Goal: Information Seeking & Learning: Compare options

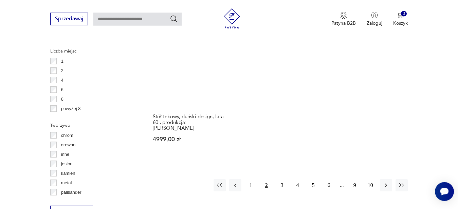
scroll to position [1011, 0]
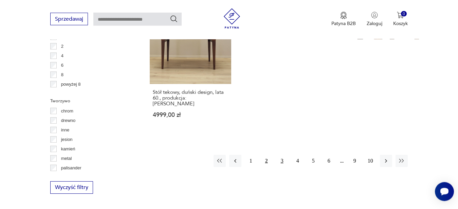
click at [282, 155] on button "3" at bounding box center [282, 161] width 12 height 12
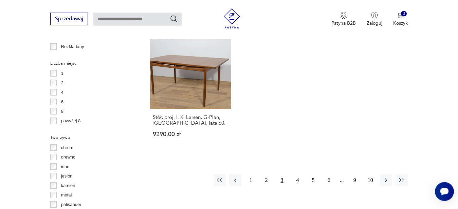
scroll to position [1011, 0]
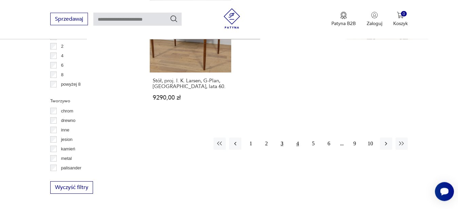
click at [297, 140] on button "4" at bounding box center [297, 144] width 12 height 12
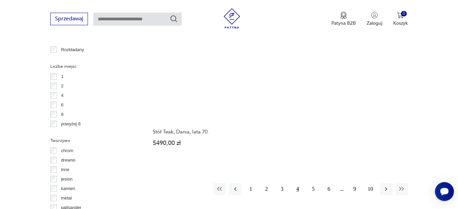
scroll to position [1045, 0]
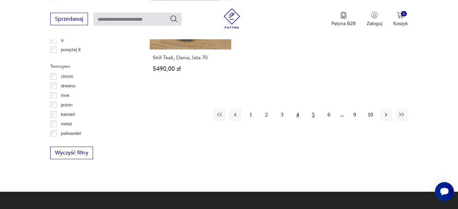
click at [313, 109] on button "5" at bounding box center [313, 115] width 12 height 12
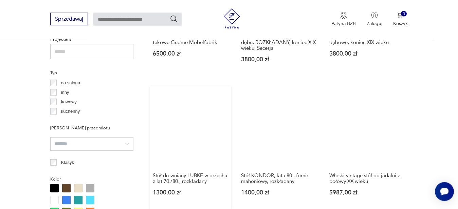
scroll to position [526, 0]
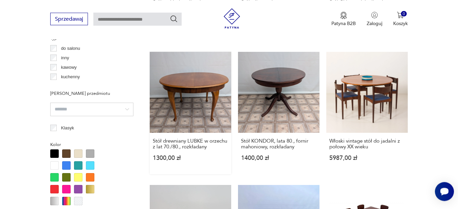
click at [199, 88] on link "Stół drewniany LUBKE w orzechu z lat 70./80., rozkładany 1300,00 zł" at bounding box center [190, 113] width 81 height 123
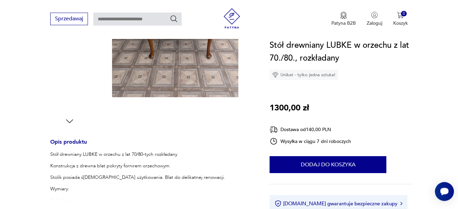
scroll to position [208, 0]
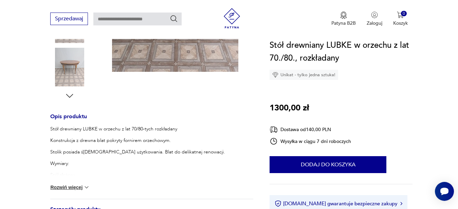
click at [73, 188] on button "Rozwiń więcej" at bounding box center [69, 187] width 39 height 7
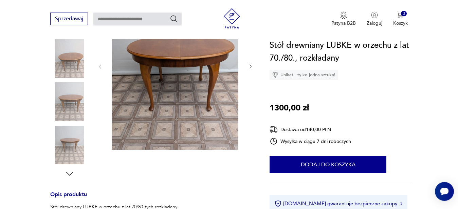
scroll to position [104, 0]
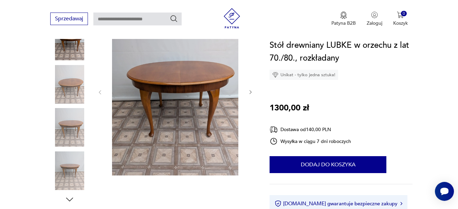
click at [250, 91] on icon "button" at bounding box center [251, 93] width 6 height 6
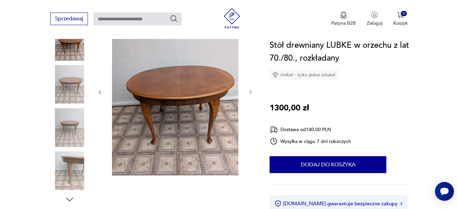
click at [250, 93] on icon "button" at bounding box center [251, 93] width 6 height 6
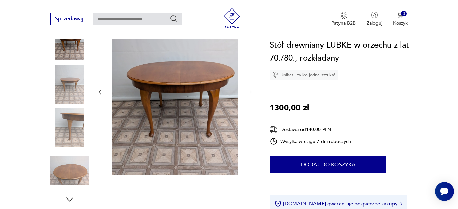
click at [250, 93] on icon "button" at bounding box center [251, 93] width 6 height 6
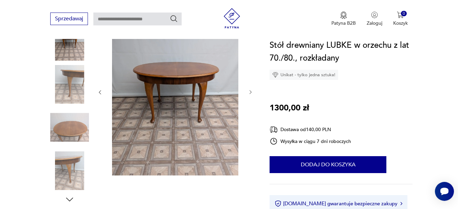
click at [250, 93] on icon "button" at bounding box center [251, 93] width 6 height 6
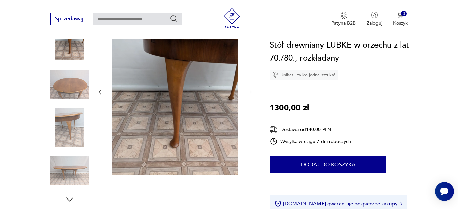
click at [250, 93] on icon "button" at bounding box center [251, 93] width 6 height 6
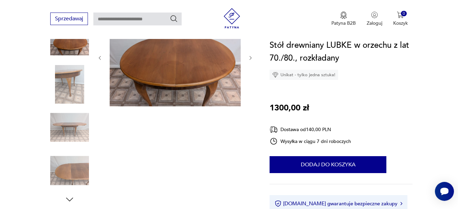
click at [250, 93] on div at bounding box center [175, 58] width 156 height 100
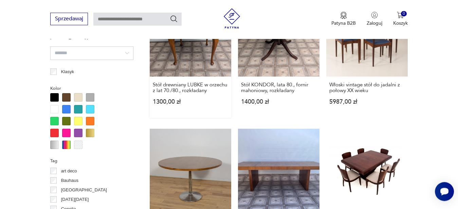
scroll to position [545, 0]
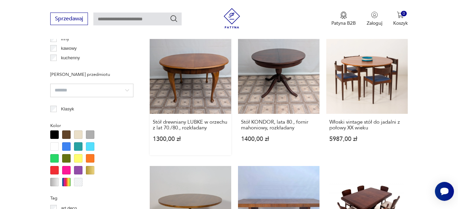
click at [199, 66] on link "Stół drewniany LUBKE w orzechu z lat 70./80., rozkładany 1300,00 zł" at bounding box center [190, 94] width 81 height 123
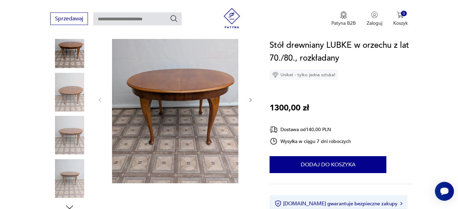
scroll to position [69, 0]
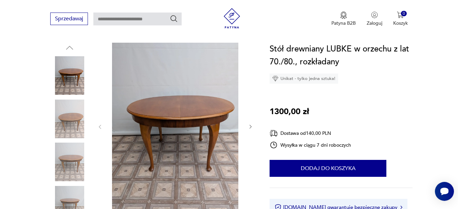
click at [250, 124] on icon "button" at bounding box center [251, 127] width 6 height 6
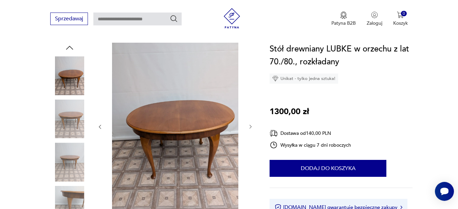
click at [250, 124] on icon "button" at bounding box center [251, 127] width 6 height 6
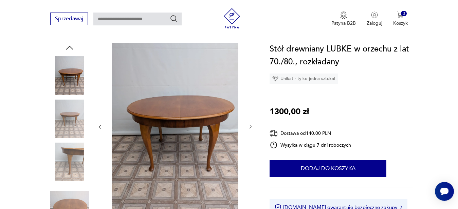
click at [251, 128] on icon "button" at bounding box center [251, 127] width 6 height 6
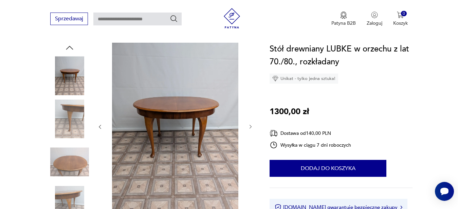
click at [251, 128] on icon "button" at bounding box center [251, 127] width 6 height 6
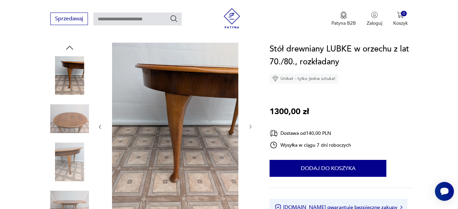
click at [251, 127] on icon "button" at bounding box center [251, 127] width 6 height 6
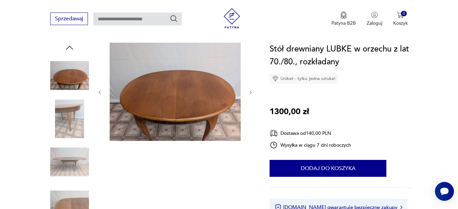
click at [249, 92] on icon "button" at bounding box center [251, 93] width 6 height 6
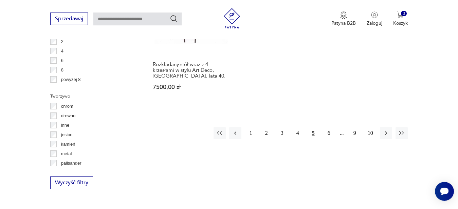
scroll to position [1041, 0]
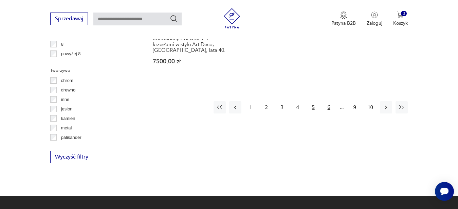
click at [328, 107] on button "6" at bounding box center [329, 107] width 12 height 12
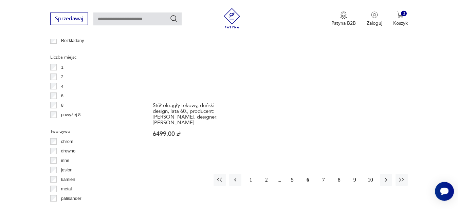
scroll to position [1045, 0]
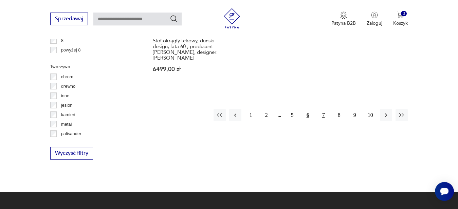
click at [323, 109] on button "7" at bounding box center [323, 115] width 12 height 12
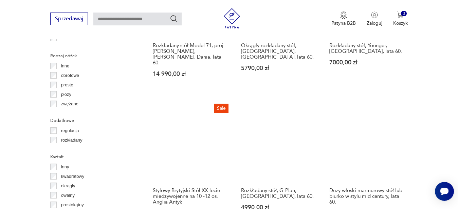
scroll to position [768, 0]
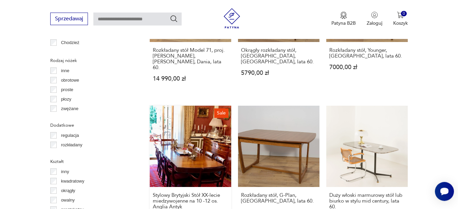
click at [194, 149] on link "Sale Stylowy Brytyjski Stół XX-lecie miedzywojenne na 10 -12 os. Anglia Antyk 6…" at bounding box center [190, 174] width 81 height 136
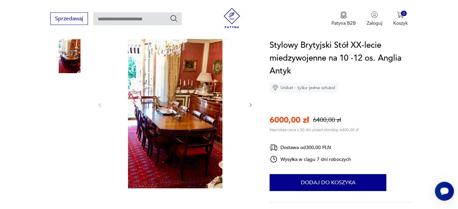
scroll to position [104, 0]
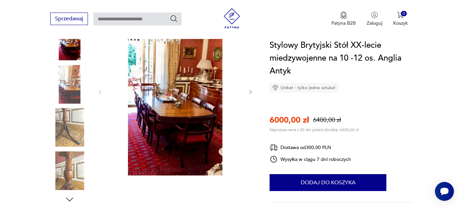
click at [249, 93] on icon "button" at bounding box center [251, 93] width 6 height 6
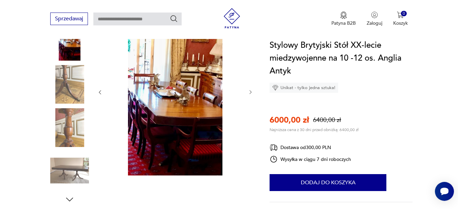
click at [249, 93] on icon "button" at bounding box center [251, 93] width 6 height 6
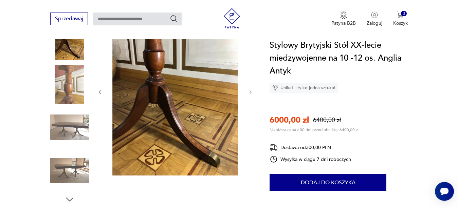
click at [250, 92] on icon "button" at bounding box center [250, 93] width 2 height 4
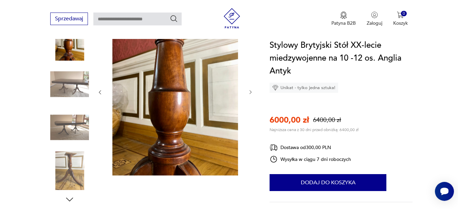
click at [250, 92] on icon "button" at bounding box center [250, 93] width 2 height 4
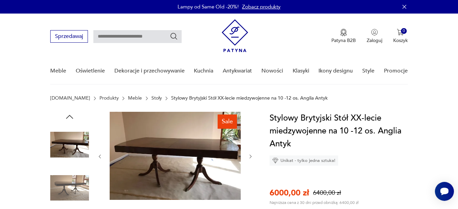
scroll to position [69, 0]
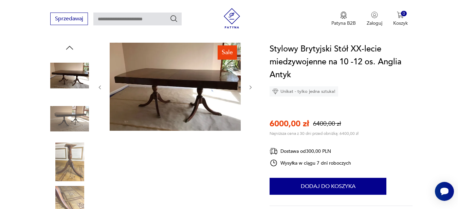
click at [250, 87] on icon "button" at bounding box center [251, 88] width 6 height 6
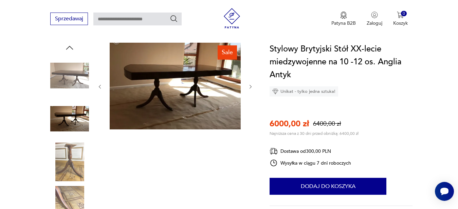
click at [250, 87] on icon "button" at bounding box center [251, 87] width 6 height 6
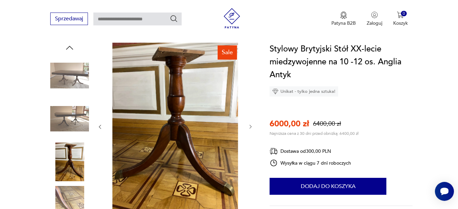
click at [250, 87] on div at bounding box center [175, 127] width 156 height 169
click at [249, 127] on icon "button" at bounding box center [251, 127] width 6 height 6
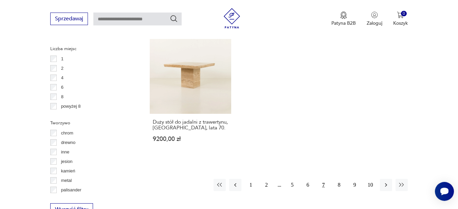
scroll to position [1003, 0]
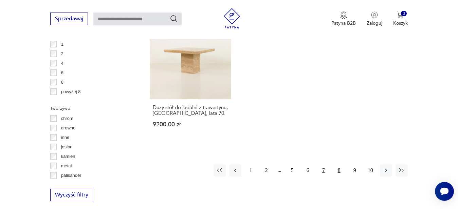
click at [337, 165] on button "8" at bounding box center [339, 171] width 12 height 12
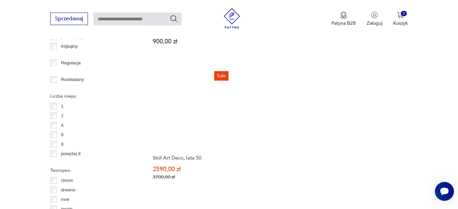
scroll to position [1045, 0]
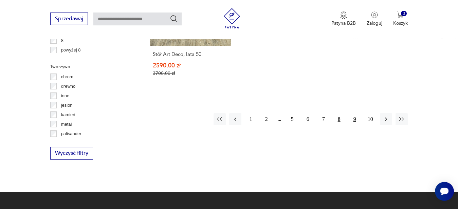
click at [354, 113] on button "9" at bounding box center [354, 119] width 12 height 12
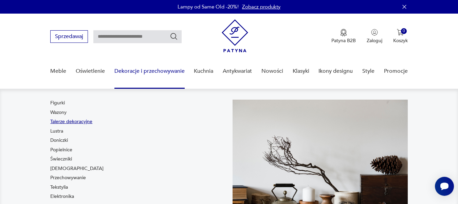
click at [74, 121] on link "Talerze dekoracyjne" at bounding box center [71, 121] width 42 height 7
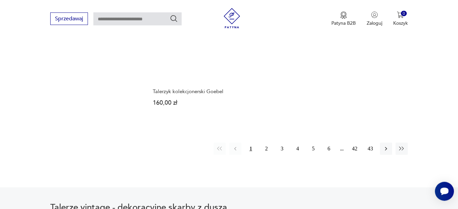
scroll to position [1045, 0]
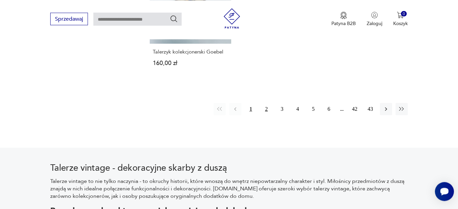
click at [267, 106] on button "2" at bounding box center [266, 109] width 12 height 12
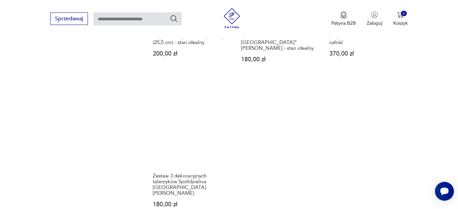
scroll to position [1011, 0]
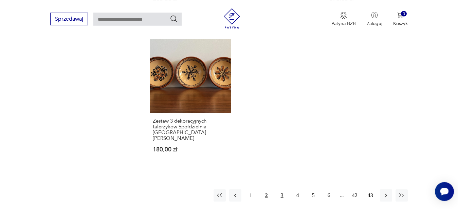
click at [279, 190] on button "3" at bounding box center [282, 196] width 12 height 12
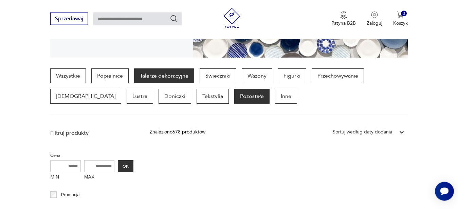
scroll to position [146, 0]
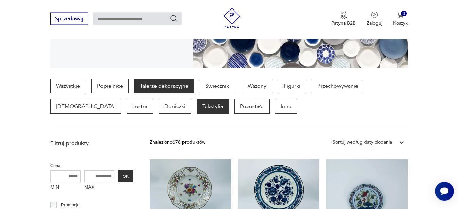
click at [196, 110] on p "Tekstylia" at bounding box center [212, 106] width 32 height 15
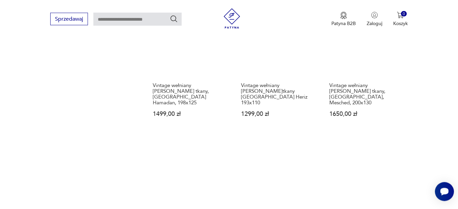
scroll to position [976, 0]
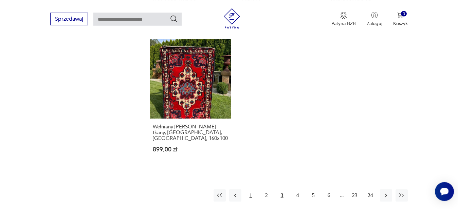
click at [246, 190] on button "1" at bounding box center [251, 196] width 12 height 12
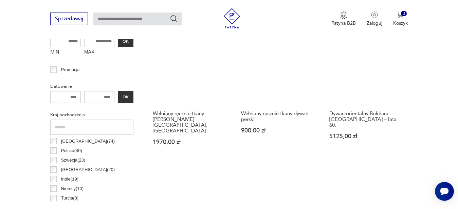
scroll to position [284, 0]
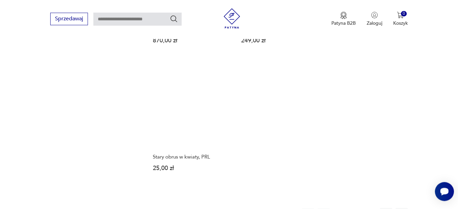
scroll to position [942, 0]
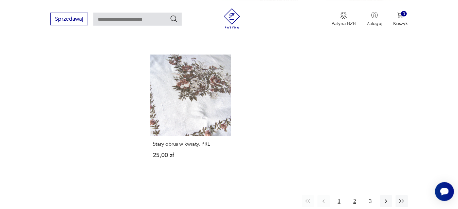
click at [352, 196] on button "2" at bounding box center [354, 201] width 12 height 12
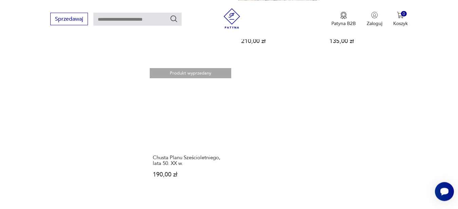
scroll to position [1045, 0]
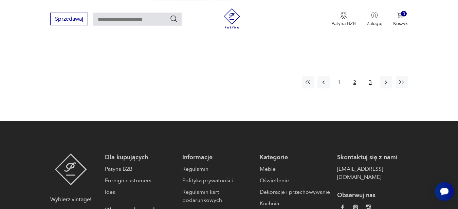
click at [368, 82] on button "3" at bounding box center [370, 82] width 12 height 12
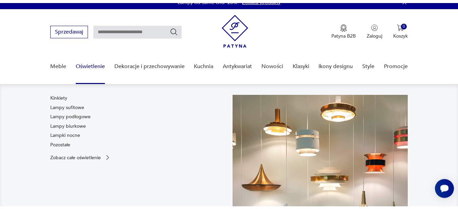
scroll to position [7, 0]
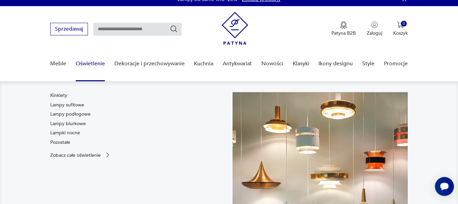
click at [98, 63] on link "Oświetlenie" at bounding box center [90, 64] width 29 height 26
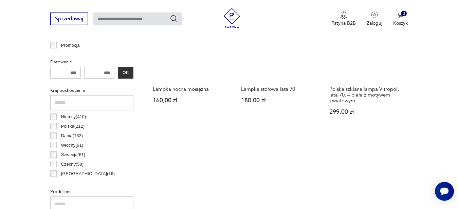
scroll to position [337, 0]
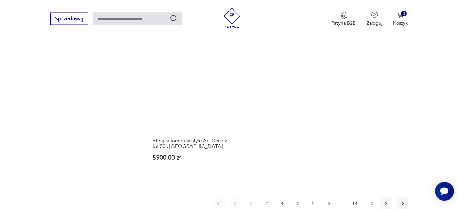
scroll to position [1011, 0]
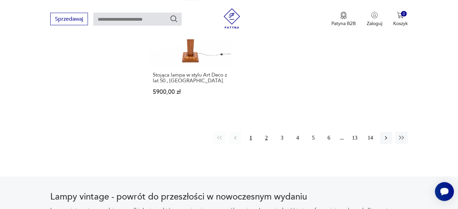
click at [265, 133] on button "2" at bounding box center [266, 138] width 12 height 12
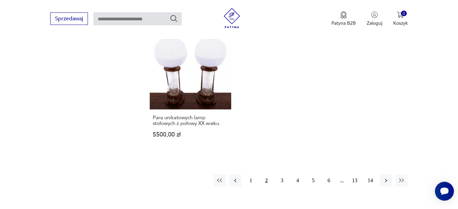
scroll to position [976, 0]
click at [283, 174] on button "3" at bounding box center [282, 180] width 12 height 12
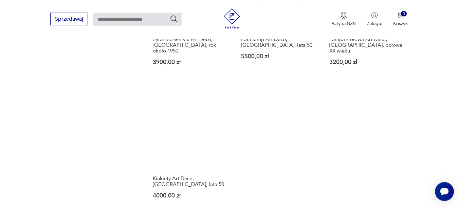
scroll to position [1011, 0]
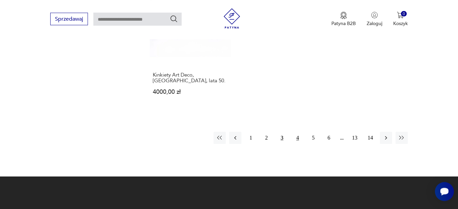
click at [298, 132] on button "4" at bounding box center [297, 138] width 12 height 12
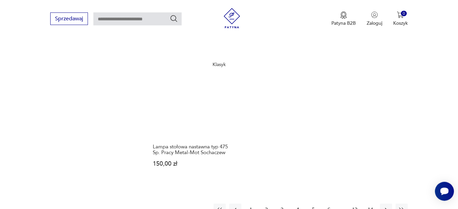
scroll to position [976, 0]
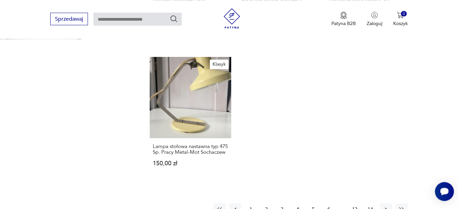
click at [312, 204] on button "5" at bounding box center [313, 210] width 12 height 12
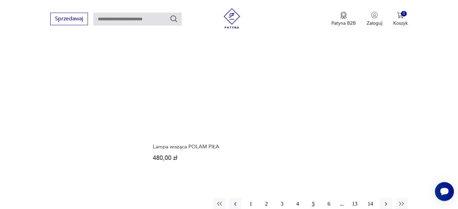
scroll to position [976, 0]
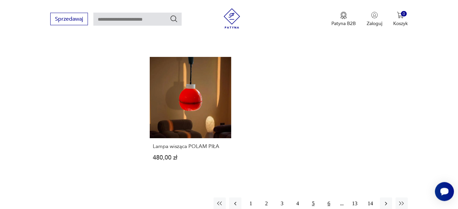
click at [326, 198] on button "6" at bounding box center [329, 204] width 12 height 12
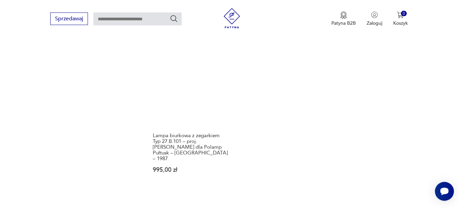
scroll to position [1011, 0]
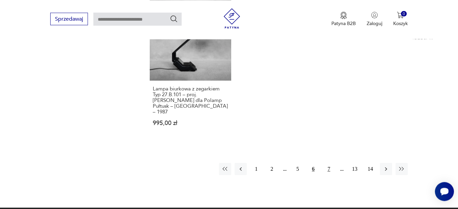
click at [328, 163] on button "7" at bounding box center [329, 169] width 12 height 12
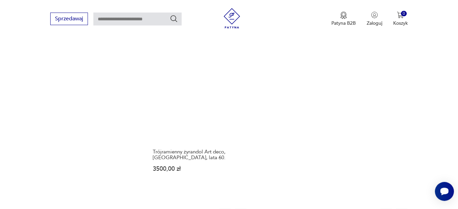
scroll to position [1010, 0]
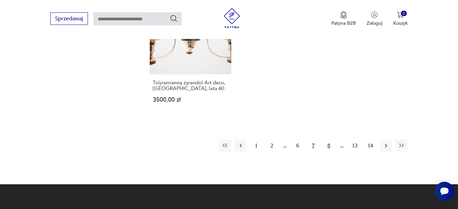
click at [329, 140] on button "8" at bounding box center [329, 146] width 12 height 12
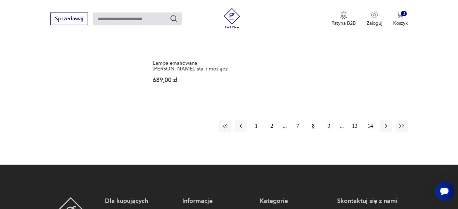
scroll to position [1011, 0]
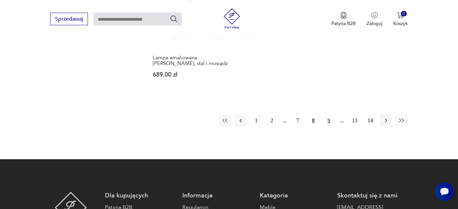
click at [328, 115] on button "9" at bounding box center [329, 121] width 12 height 12
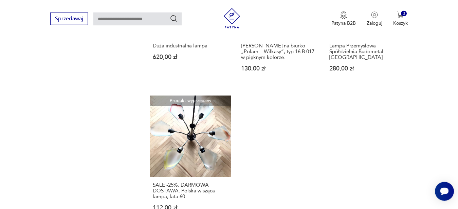
scroll to position [976, 0]
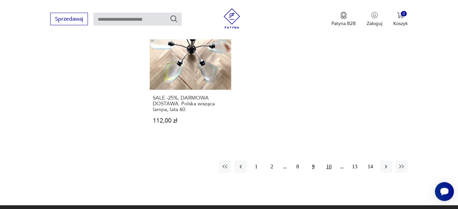
click at [329, 169] on button "10" at bounding box center [329, 167] width 12 height 12
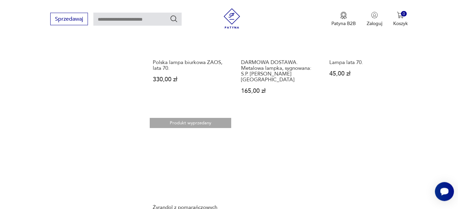
scroll to position [942, 0]
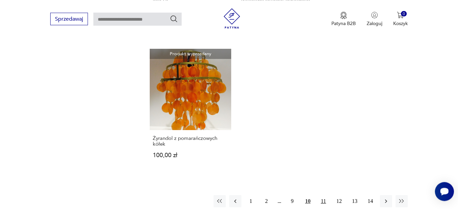
click at [325, 196] on button "11" at bounding box center [323, 201] width 12 height 12
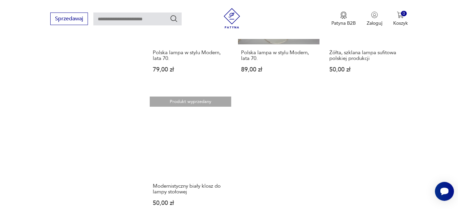
scroll to position [976, 0]
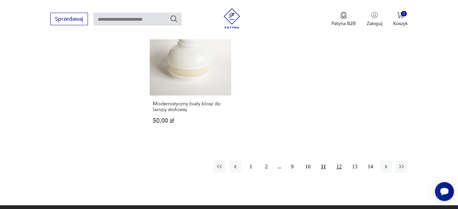
click at [339, 161] on button "12" at bounding box center [339, 167] width 12 height 12
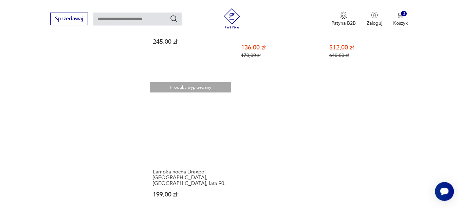
scroll to position [942, 0]
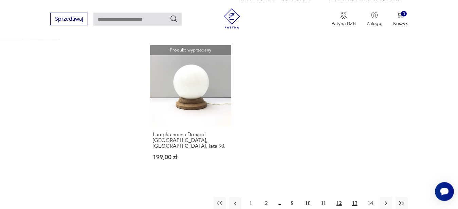
click at [353, 197] on button "13" at bounding box center [354, 203] width 12 height 12
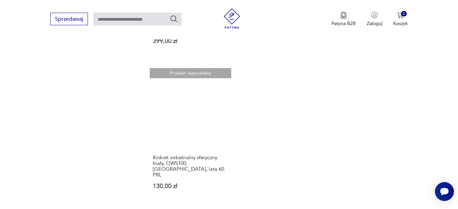
scroll to position [1045, 0]
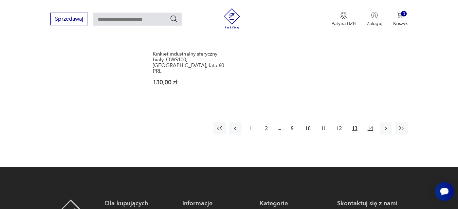
click at [368, 122] on button "14" at bounding box center [370, 128] width 12 height 12
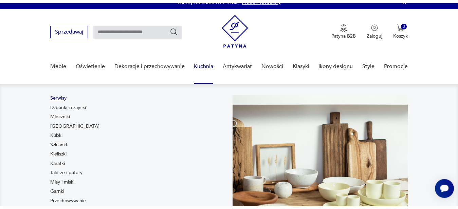
scroll to position [7, 0]
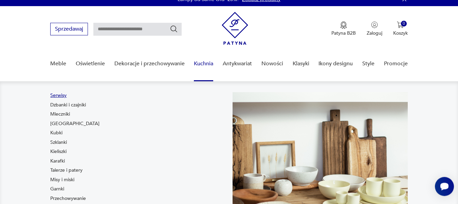
click at [59, 96] on link "Serwisy" at bounding box center [58, 95] width 16 height 7
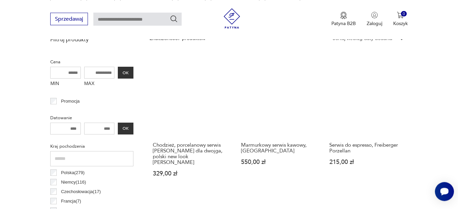
scroll to position [353, 0]
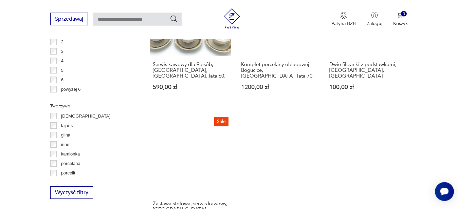
scroll to position [1011, 0]
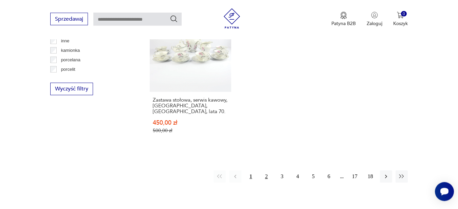
click at [268, 171] on button "2" at bounding box center [266, 177] width 12 height 12
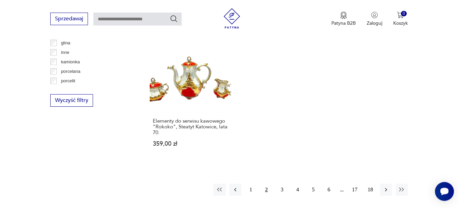
scroll to position [1045, 0]
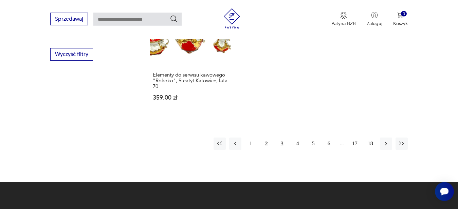
click at [281, 138] on button "3" at bounding box center [282, 144] width 12 height 12
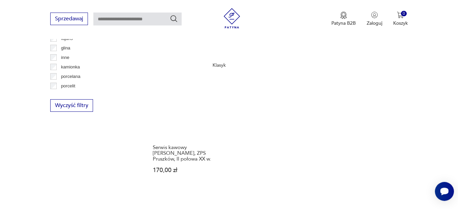
scroll to position [1011, 0]
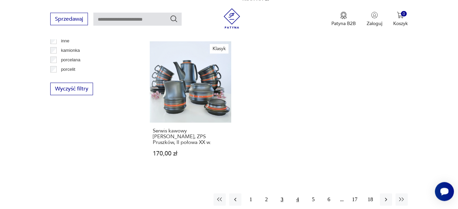
click at [297, 194] on button "4" at bounding box center [297, 200] width 12 height 12
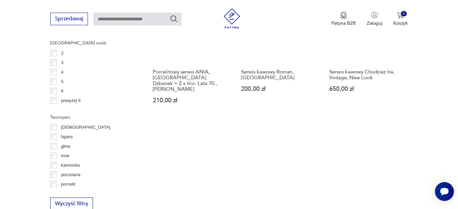
scroll to position [976, 0]
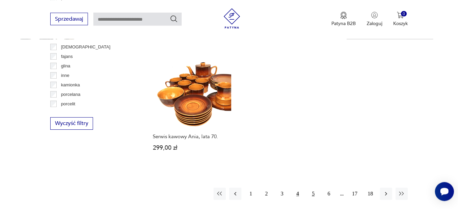
click at [313, 188] on button "5" at bounding box center [313, 194] width 12 height 12
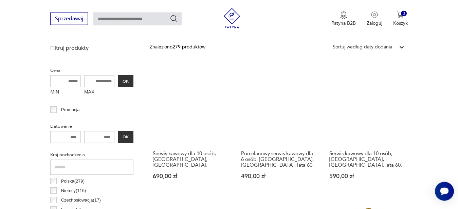
scroll to position [250, 0]
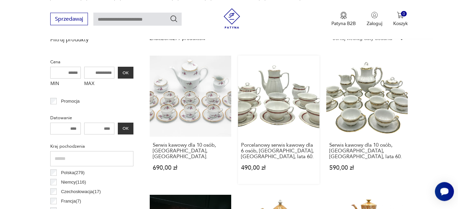
click at [279, 115] on link "Porcelanowy serwis kawowy dla 6 osób, [GEOGRAPHIC_DATA], [GEOGRAPHIC_DATA], lat…" at bounding box center [278, 120] width 81 height 129
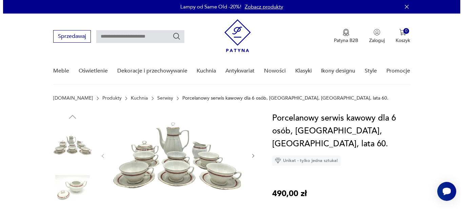
scroll to position [69, 0]
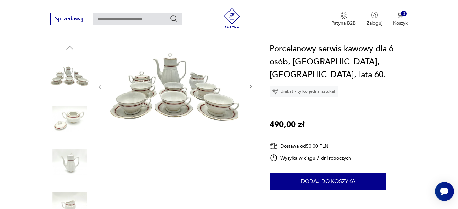
click at [176, 104] on img at bounding box center [175, 86] width 131 height 87
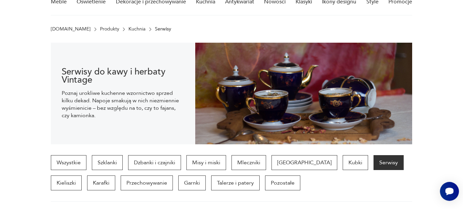
scroll to position [221, 0]
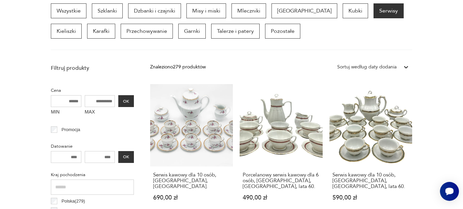
drag, startPoint x: 436, startPoint y: 89, endPoint x: 460, endPoint y: 77, distance: 26.1
click at [219, 195] on div "Serwis kawowy dla 10 osób, [GEOGRAPHIC_DATA], [GEOGRAPHIC_DATA] 690,00 zł" at bounding box center [191, 190] width 83 height 47
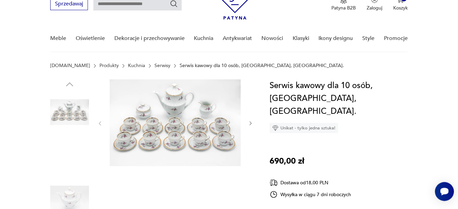
scroll to position [69, 0]
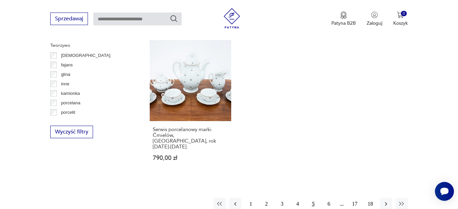
scroll to position [970, 0]
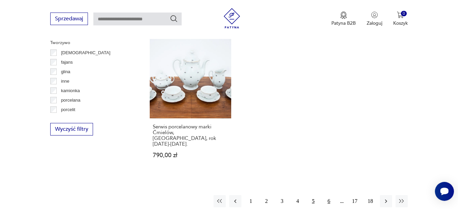
click at [328, 195] on button "6" at bounding box center [329, 201] width 12 height 12
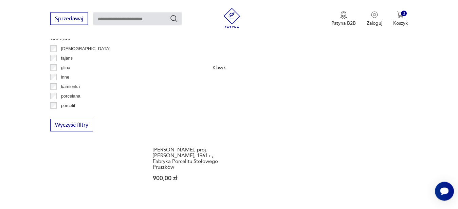
scroll to position [1010, 0]
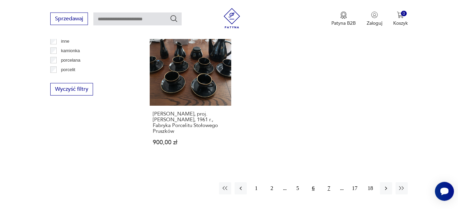
click at [329, 182] on button "7" at bounding box center [329, 188] width 12 height 12
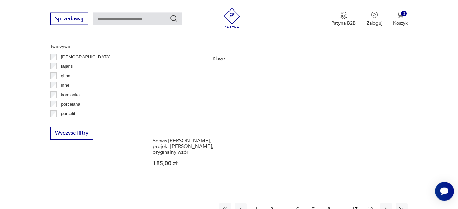
scroll to position [976, 0]
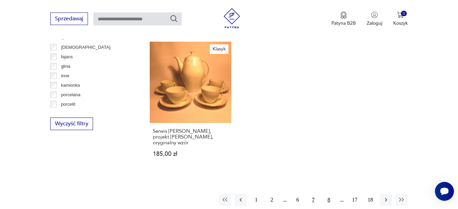
click at [329, 194] on button "8" at bounding box center [329, 200] width 12 height 12
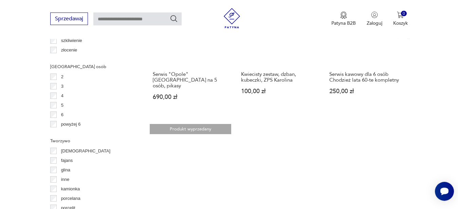
scroll to position [1010, 0]
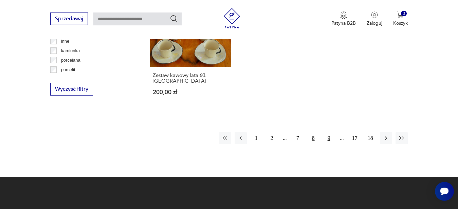
click at [327, 133] on button "9" at bounding box center [329, 138] width 12 height 12
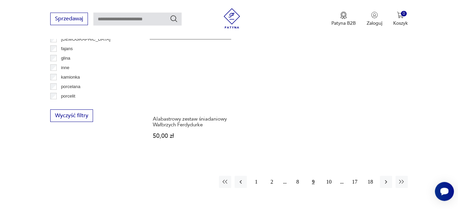
scroll to position [1010, 0]
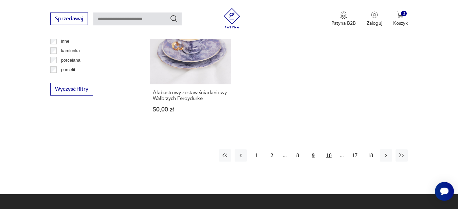
click at [329, 150] on button "10" at bounding box center [329, 156] width 12 height 12
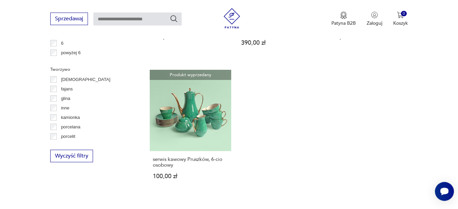
scroll to position [976, 0]
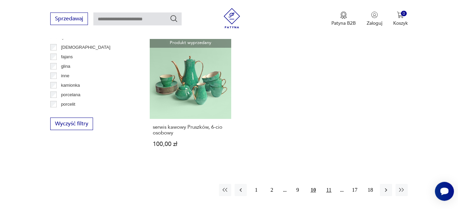
click at [327, 184] on button "11" at bounding box center [329, 190] width 12 height 12
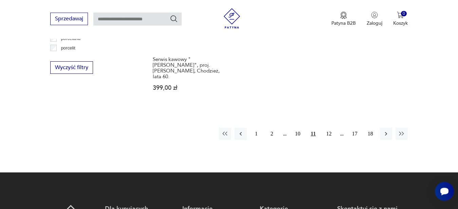
scroll to position [1045, 0]
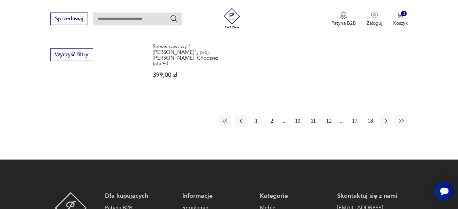
click at [331, 115] on button "12" at bounding box center [329, 121] width 12 height 12
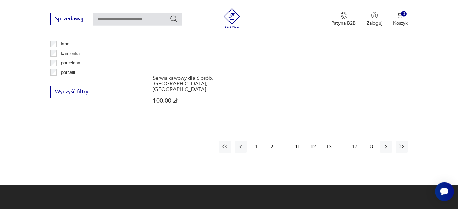
scroll to position [1010, 0]
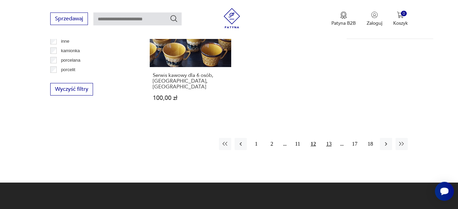
click at [330, 138] on button "13" at bounding box center [329, 144] width 12 height 12
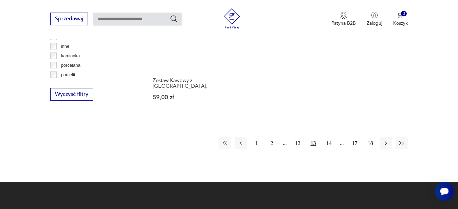
scroll to position [1010, 0]
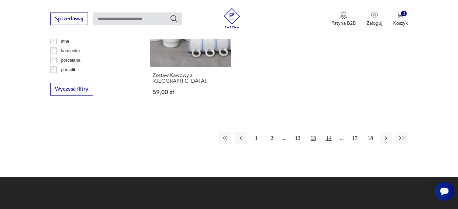
click at [327, 132] on button "14" at bounding box center [329, 138] width 12 height 12
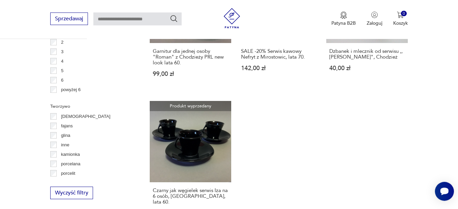
scroll to position [976, 0]
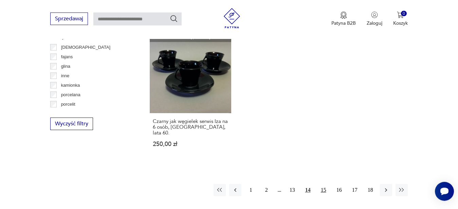
click at [324, 184] on button "15" at bounding box center [323, 190] width 12 height 12
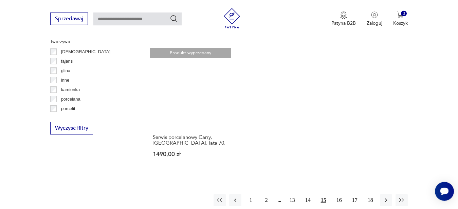
scroll to position [1010, 0]
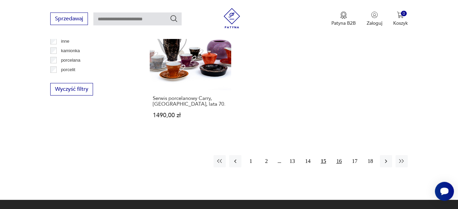
click at [339, 155] on button "16" at bounding box center [339, 161] width 12 height 12
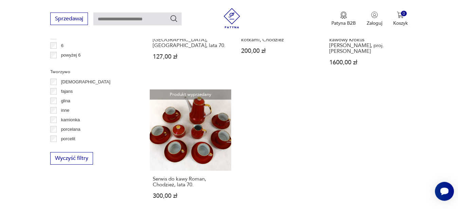
scroll to position [1045, 0]
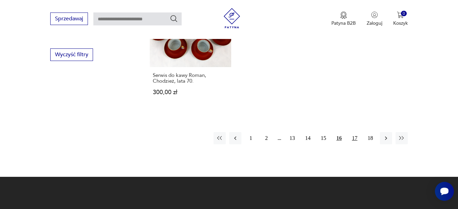
click at [354, 132] on button "17" at bounding box center [354, 138] width 12 height 12
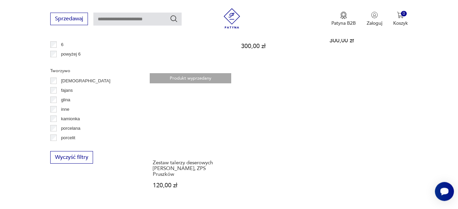
scroll to position [976, 0]
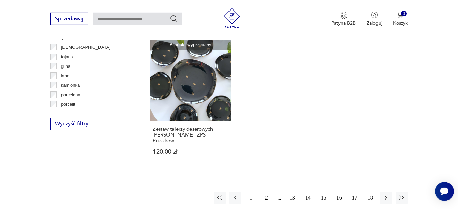
click at [370, 192] on button "18" at bounding box center [370, 198] width 12 height 12
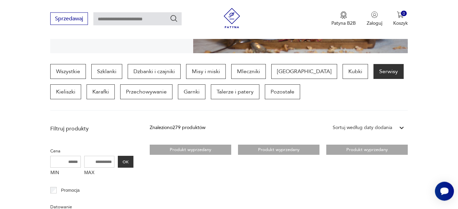
scroll to position [146, 0]
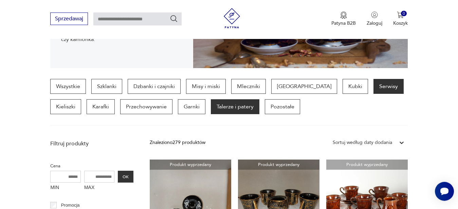
click at [211, 108] on p "Talerze i patery" at bounding box center [235, 106] width 49 height 15
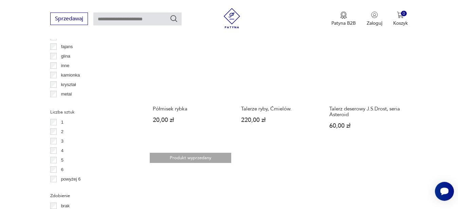
scroll to position [941, 0]
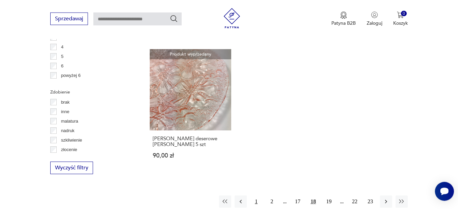
click at [257, 196] on button "1" at bounding box center [256, 202] width 12 height 12
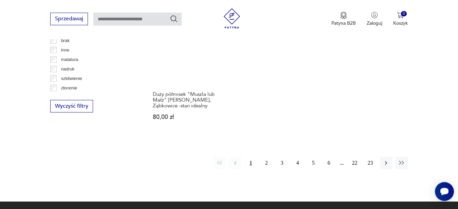
scroll to position [1010, 0]
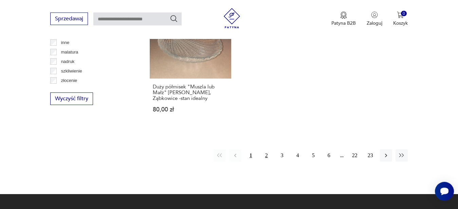
click at [266, 150] on button "2" at bounding box center [266, 156] width 12 height 12
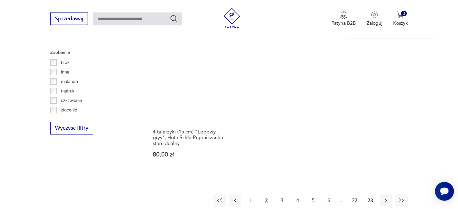
scroll to position [1010, 0]
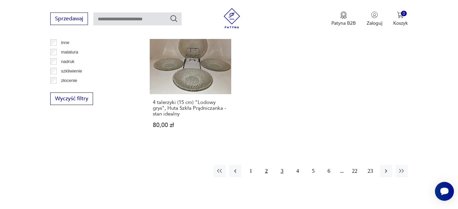
click at [281, 165] on button "3" at bounding box center [282, 171] width 12 height 12
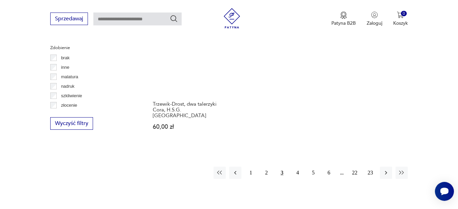
scroll to position [1045, 0]
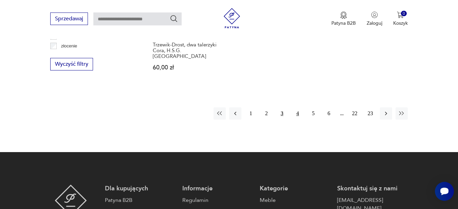
click at [297, 108] on button "4" at bounding box center [297, 114] width 12 height 12
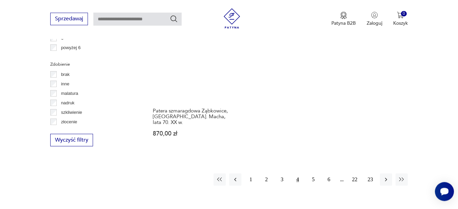
scroll to position [1010, 0]
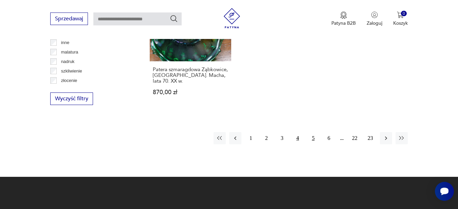
click at [313, 132] on button "5" at bounding box center [313, 138] width 12 height 12
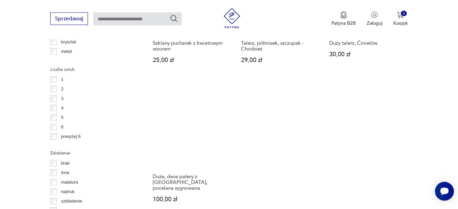
scroll to position [941, 0]
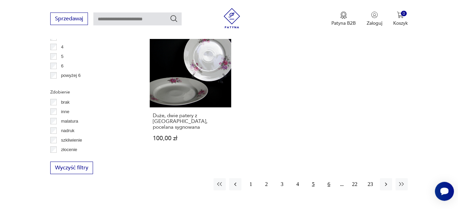
click at [329, 178] on button "6" at bounding box center [329, 184] width 12 height 12
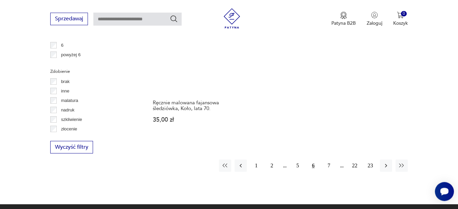
scroll to position [1010, 0]
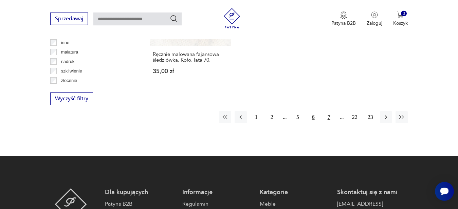
click at [329, 117] on button "7" at bounding box center [329, 117] width 12 height 12
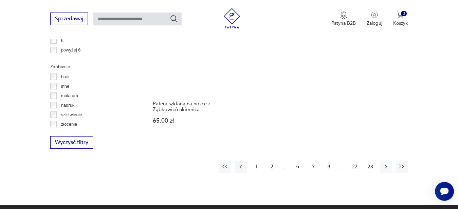
scroll to position [1010, 0]
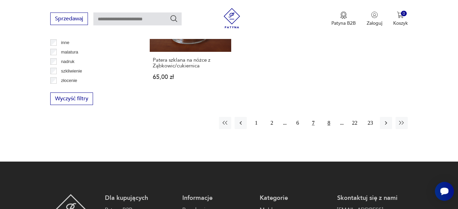
click at [327, 117] on button "8" at bounding box center [329, 123] width 12 height 12
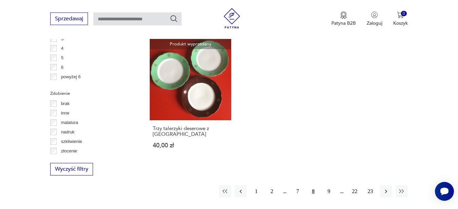
scroll to position [976, 0]
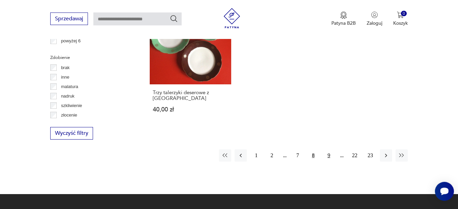
click at [330, 151] on button "9" at bounding box center [329, 156] width 12 height 12
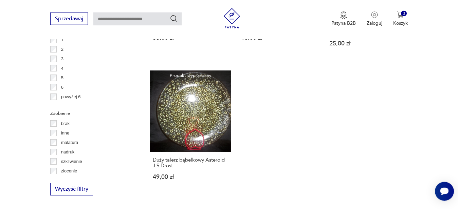
scroll to position [976, 0]
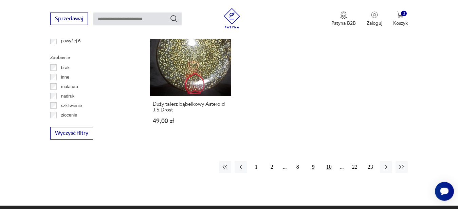
click at [328, 162] on button "10" at bounding box center [329, 167] width 12 height 12
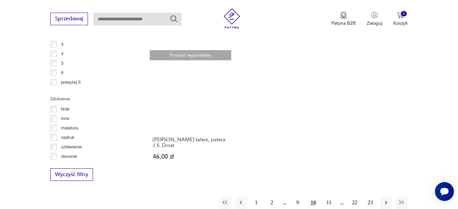
scroll to position [976, 0]
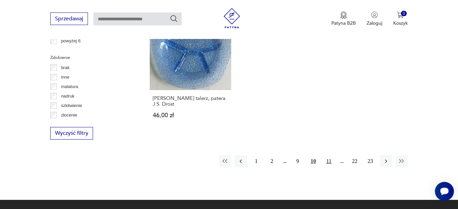
click at [327, 157] on button "11" at bounding box center [329, 161] width 12 height 12
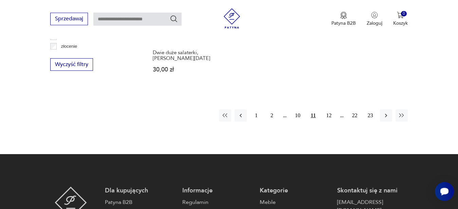
scroll to position [1045, 0]
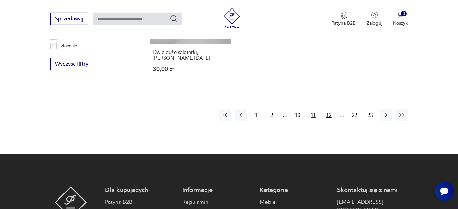
click at [330, 111] on button "12" at bounding box center [329, 115] width 12 height 12
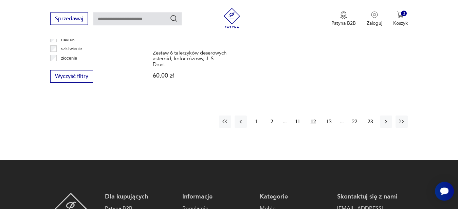
scroll to position [1045, 0]
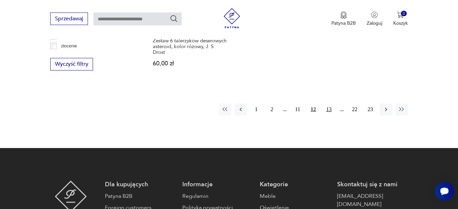
click at [330, 104] on button "13" at bounding box center [329, 109] width 12 height 12
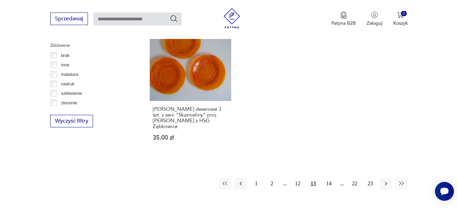
scroll to position [1045, 0]
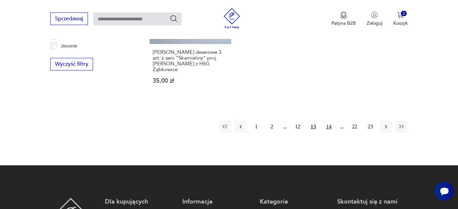
click at [329, 121] on button "14" at bounding box center [329, 127] width 12 height 12
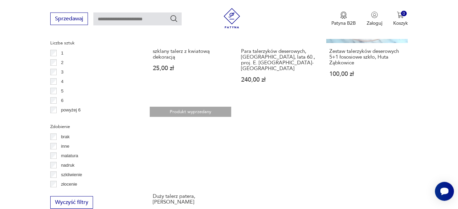
scroll to position [976, 0]
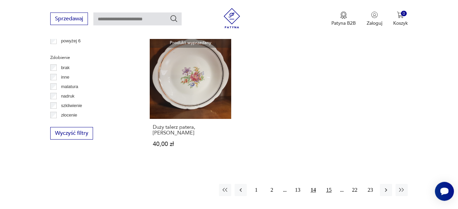
click at [329, 184] on button "15" at bounding box center [329, 190] width 12 height 12
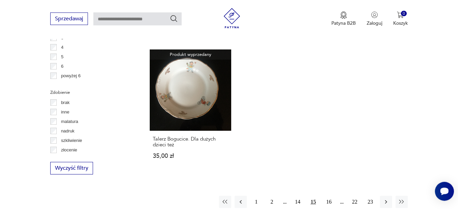
scroll to position [941, 0]
click at [328, 196] on button "16" at bounding box center [329, 202] width 12 height 12
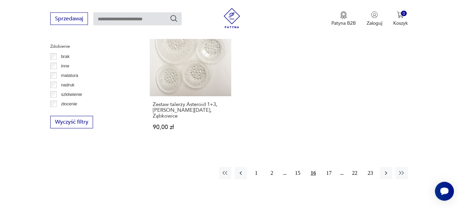
scroll to position [1010, 0]
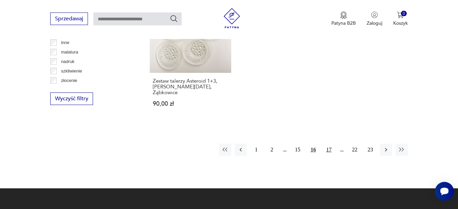
click at [330, 144] on button "17" at bounding box center [329, 150] width 12 height 12
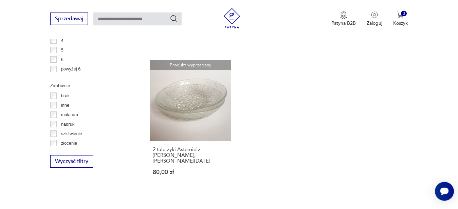
scroll to position [1010, 0]
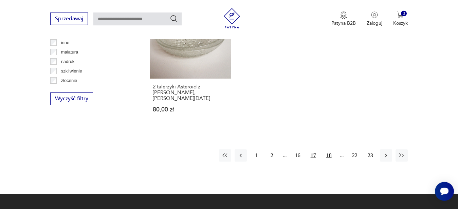
click at [330, 150] on button "18" at bounding box center [329, 156] width 12 height 12
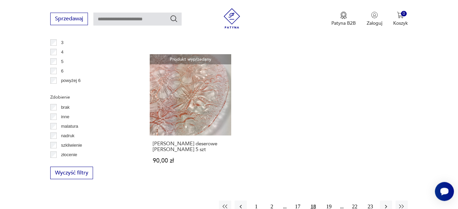
scroll to position [941, 0]
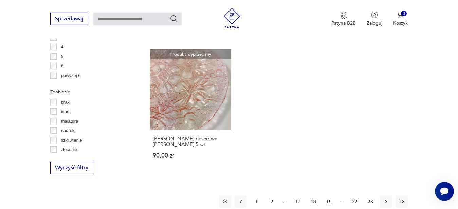
click at [331, 196] on button "19" at bounding box center [329, 202] width 12 height 12
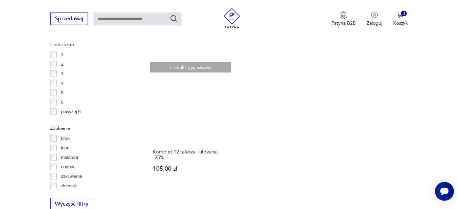
scroll to position [976, 0]
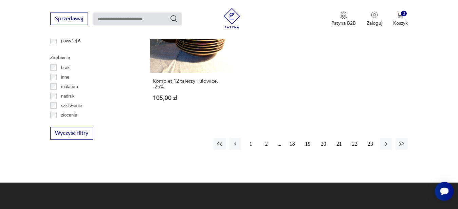
click at [324, 144] on button "20" at bounding box center [323, 144] width 12 height 12
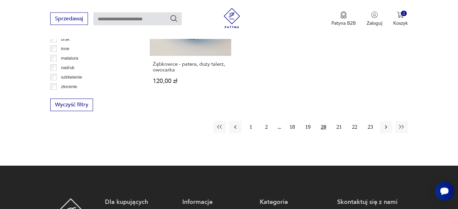
scroll to position [1010, 0]
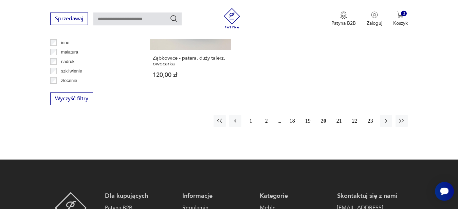
click at [339, 127] on button "21" at bounding box center [339, 121] width 12 height 12
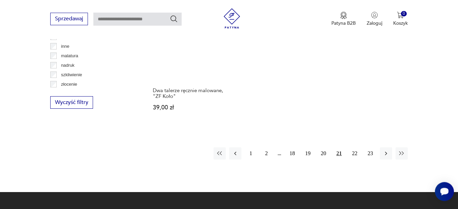
scroll to position [1045, 0]
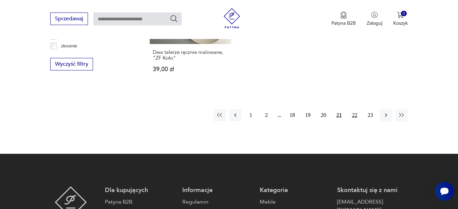
click at [355, 109] on button "22" at bounding box center [354, 115] width 12 height 12
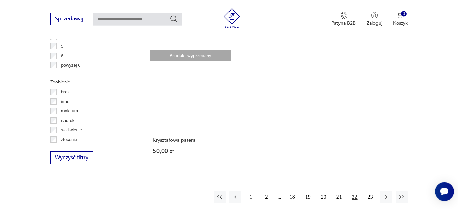
scroll to position [1010, 0]
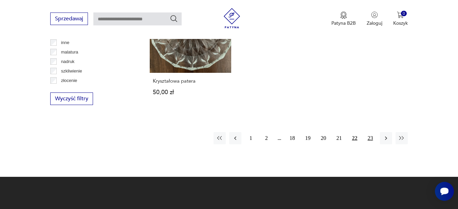
click at [368, 132] on button "23" at bounding box center [370, 138] width 12 height 12
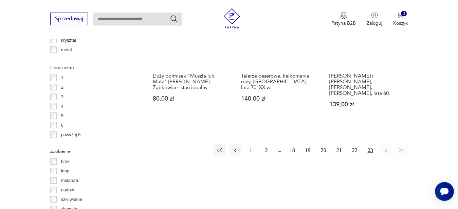
scroll to position [941, 0]
